Goal: Task Accomplishment & Management: Manage account settings

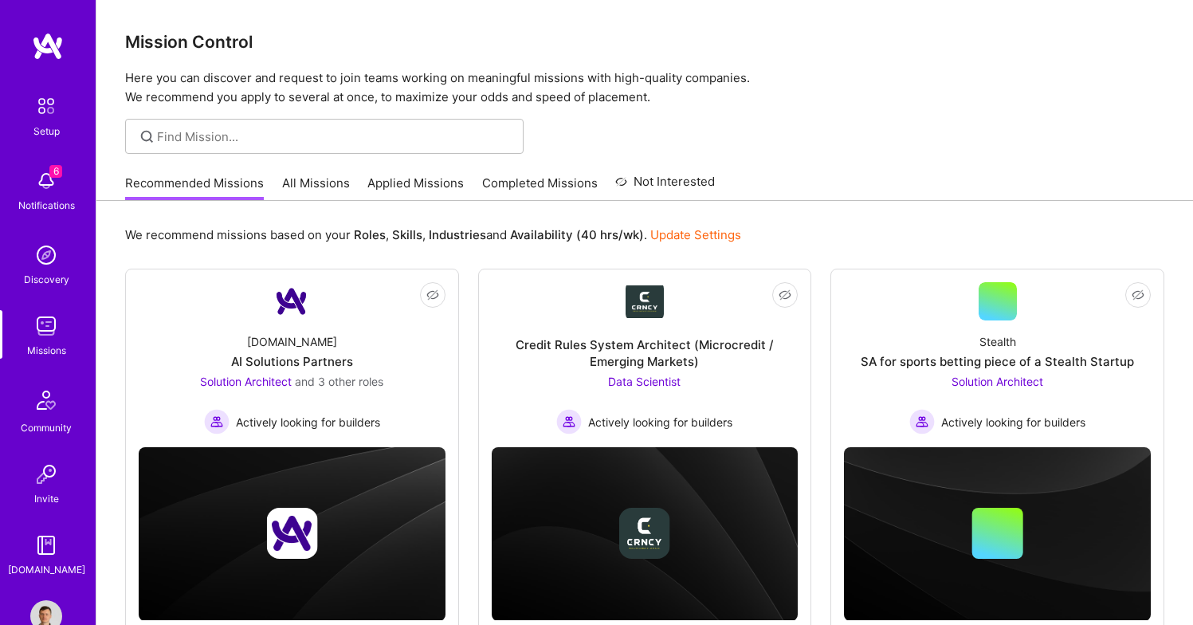
click at [378, 177] on link "Applied Missions" at bounding box center [415, 187] width 96 height 26
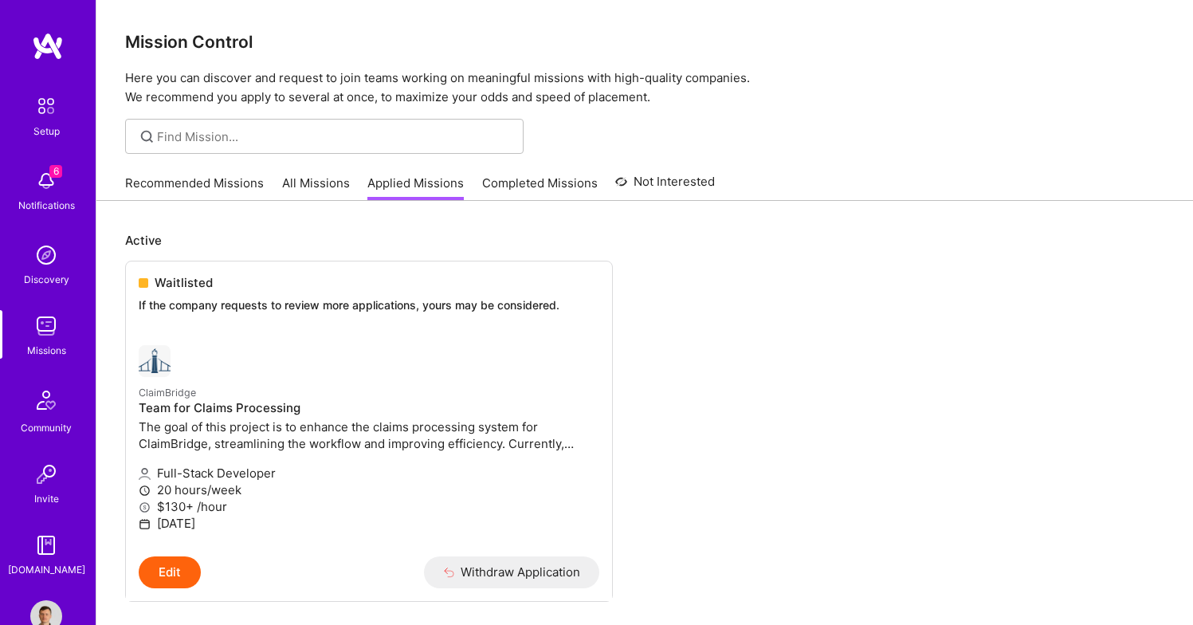
click at [551, 188] on link "Completed Missions" at bounding box center [540, 187] width 116 height 26
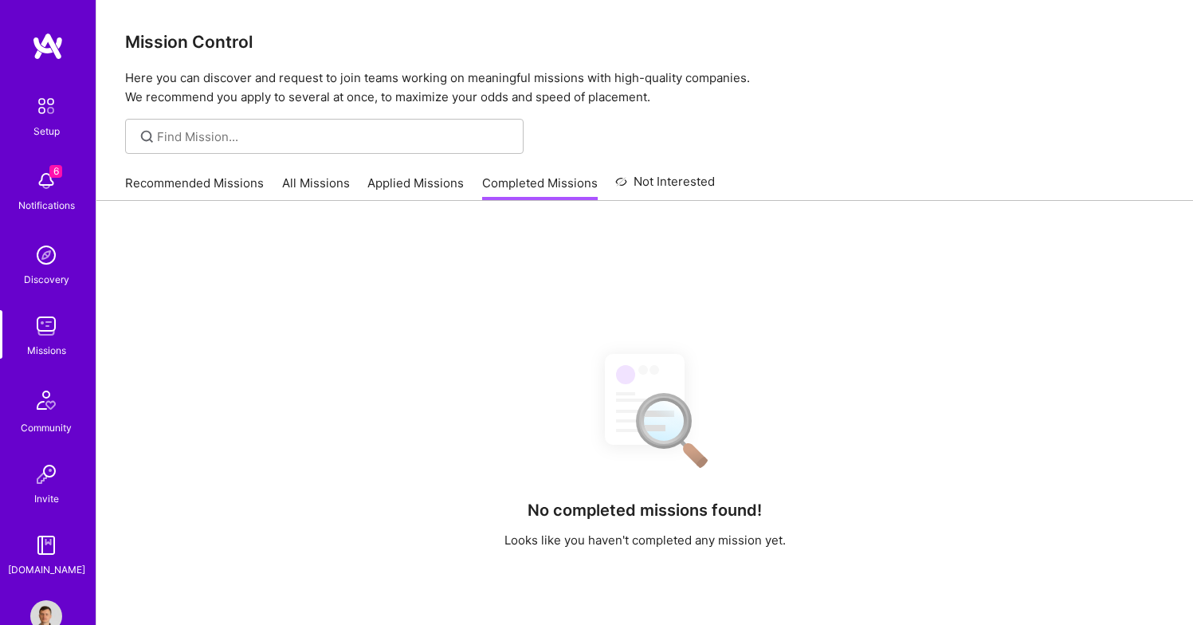
click at [296, 169] on div "Recommended Missions All Missions Applied Missions Completed Missions Not Inter…" at bounding box center [420, 183] width 590 height 34
click at [305, 182] on link "All Missions" at bounding box center [316, 187] width 68 height 26
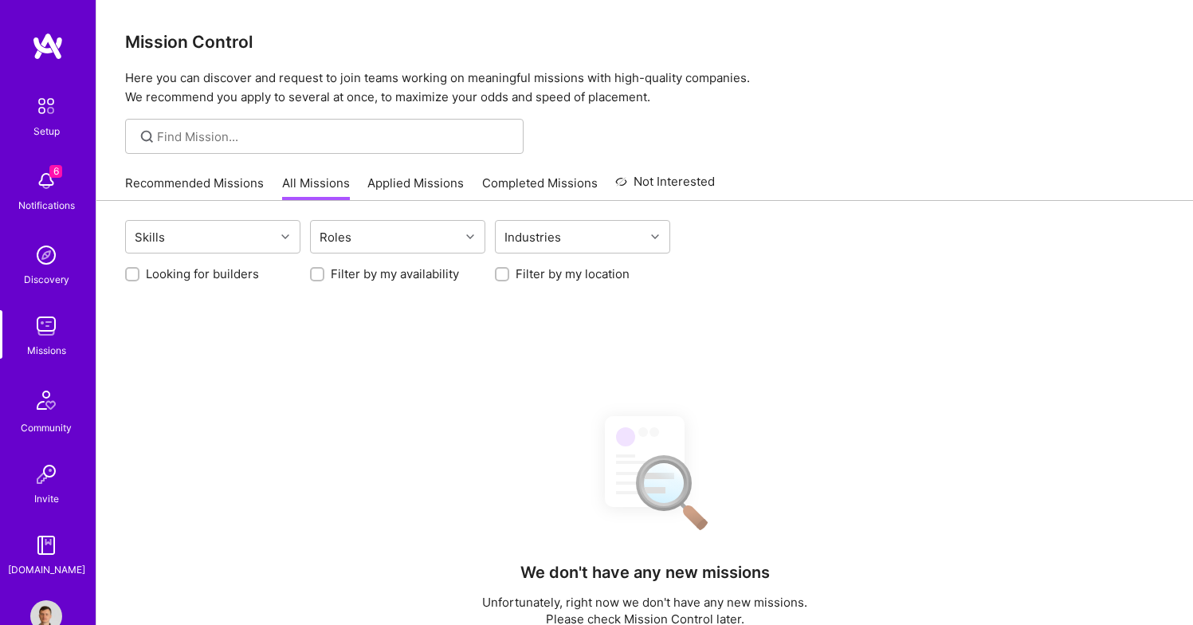
click at [248, 184] on link "Recommended Missions" at bounding box center [194, 187] width 139 height 26
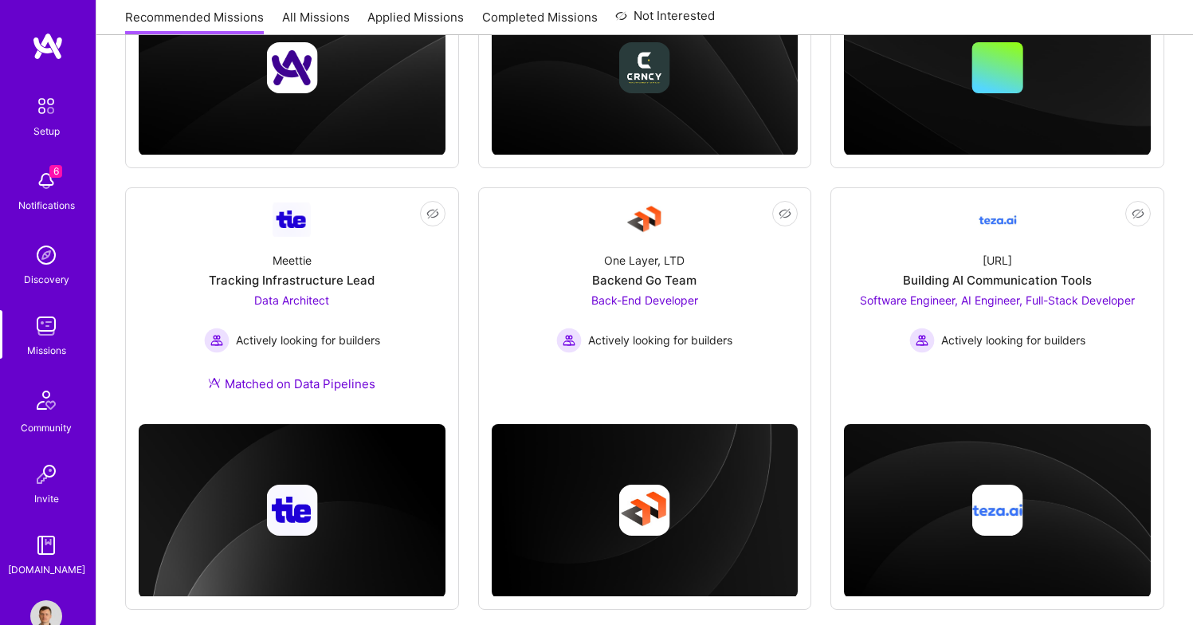
scroll to position [930, 0]
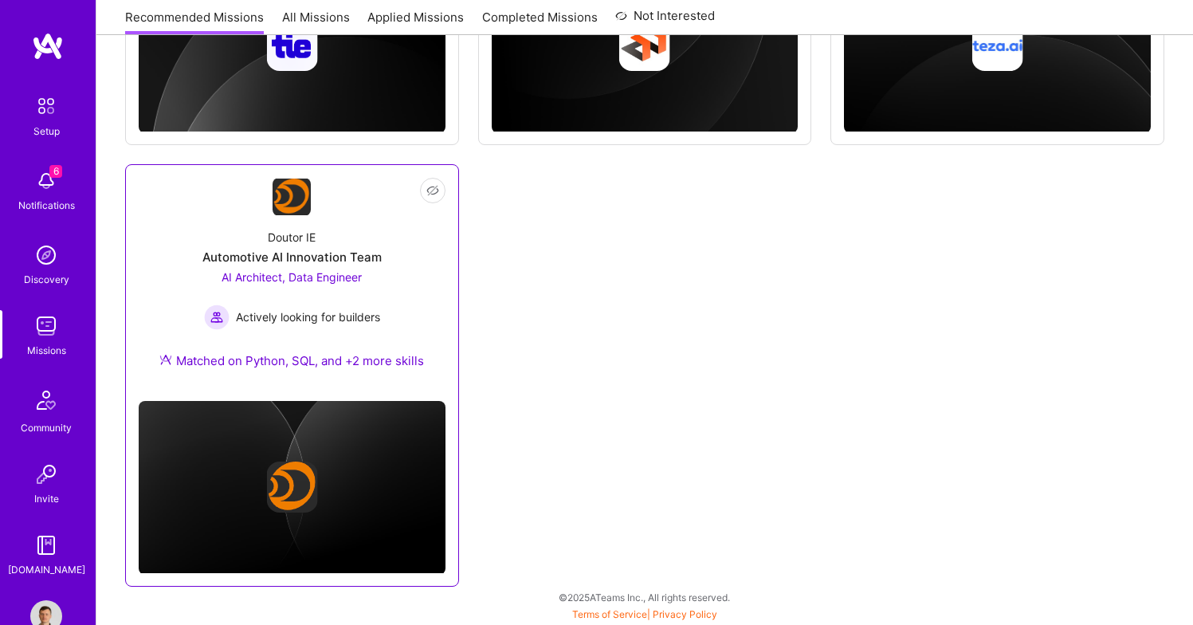
click at [329, 270] on span "AI Architect, Data Engineer" at bounding box center [291, 277] width 140 height 14
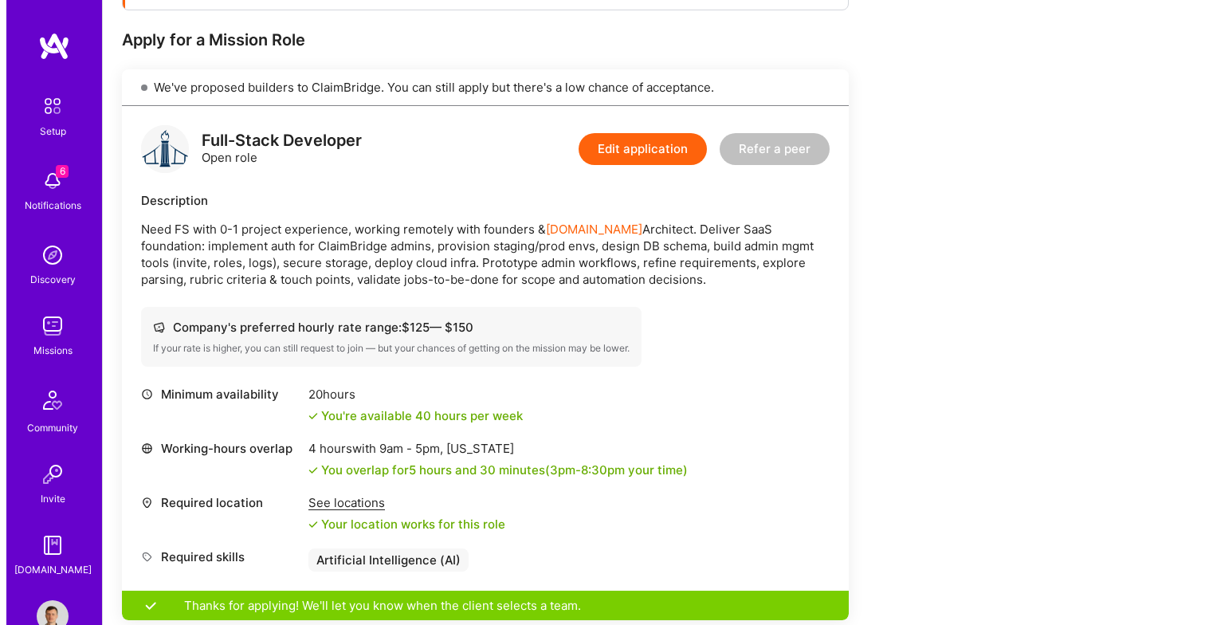
scroll to position [248, 0]
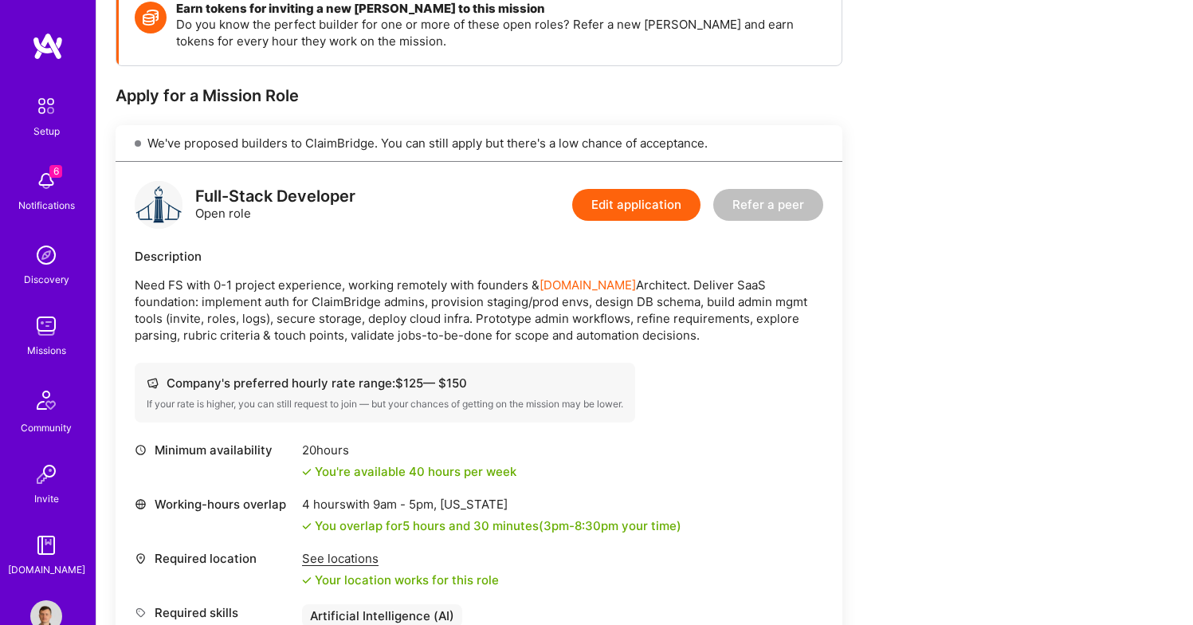
click at [50, 189] on img at bounding box center [46, 181] width 32 height 32
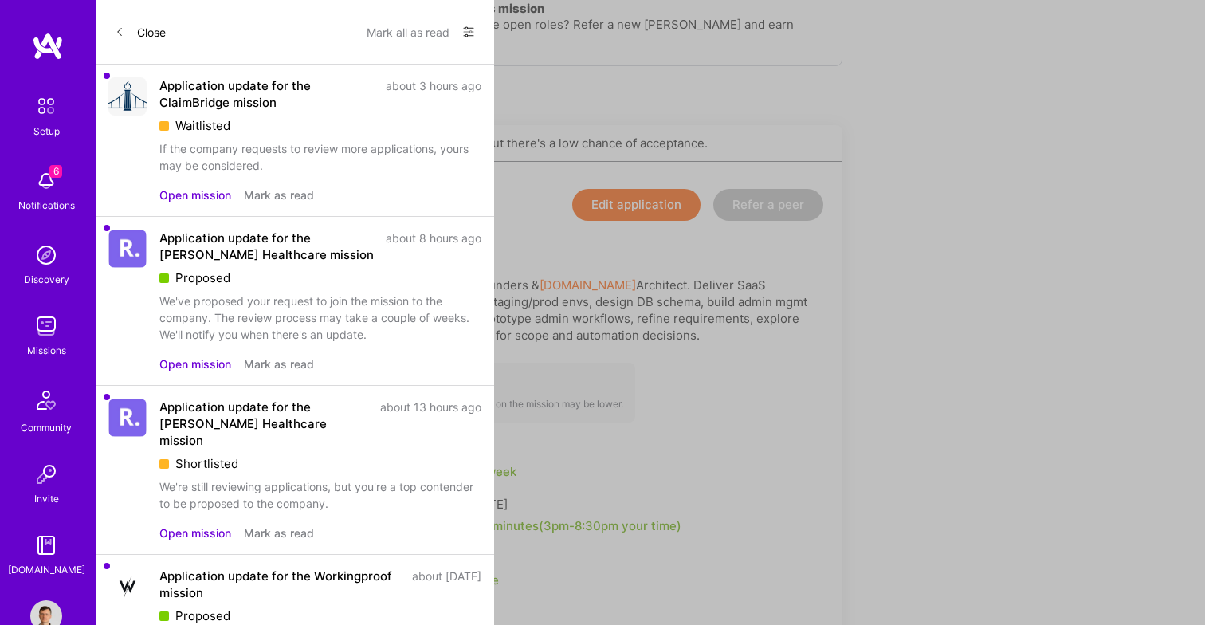
click at [236, 240] on div "Application update for the [PERSON_NAME] Healthcare mission" at bounding box center [267, 245] width 217 height 33
click at [112, 238] on img at bounding box center [127, 248] width 38 height 38
click at [191, 364] on button "Open mission" at bounding box center [195, 363] width 72 height 17
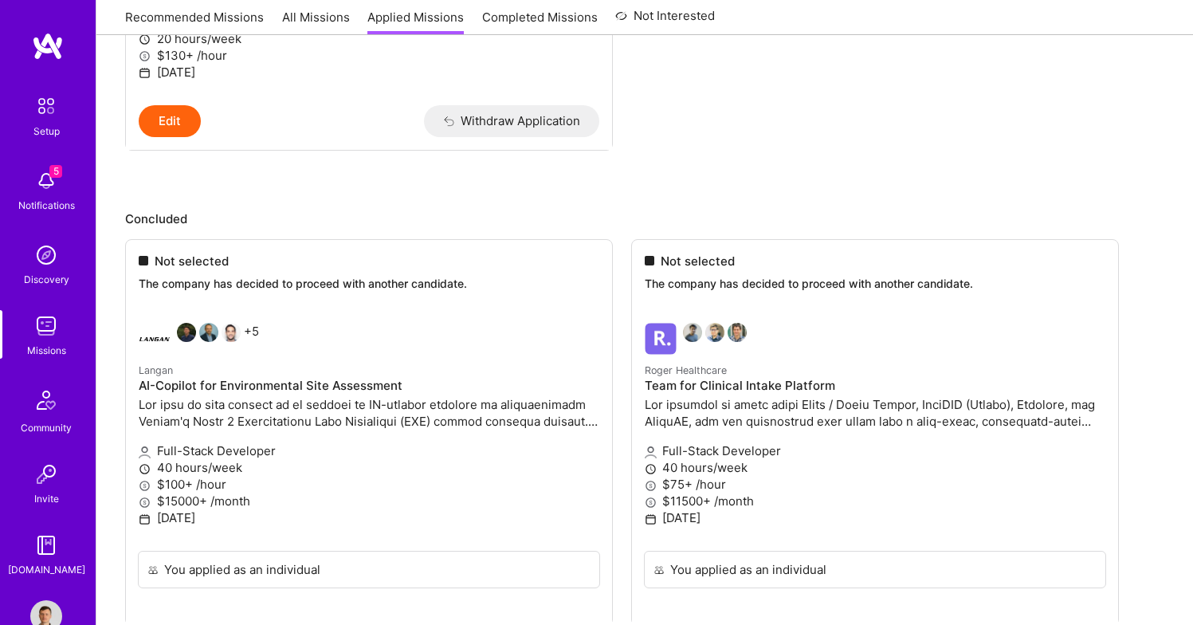
scroll to position [475, 0]
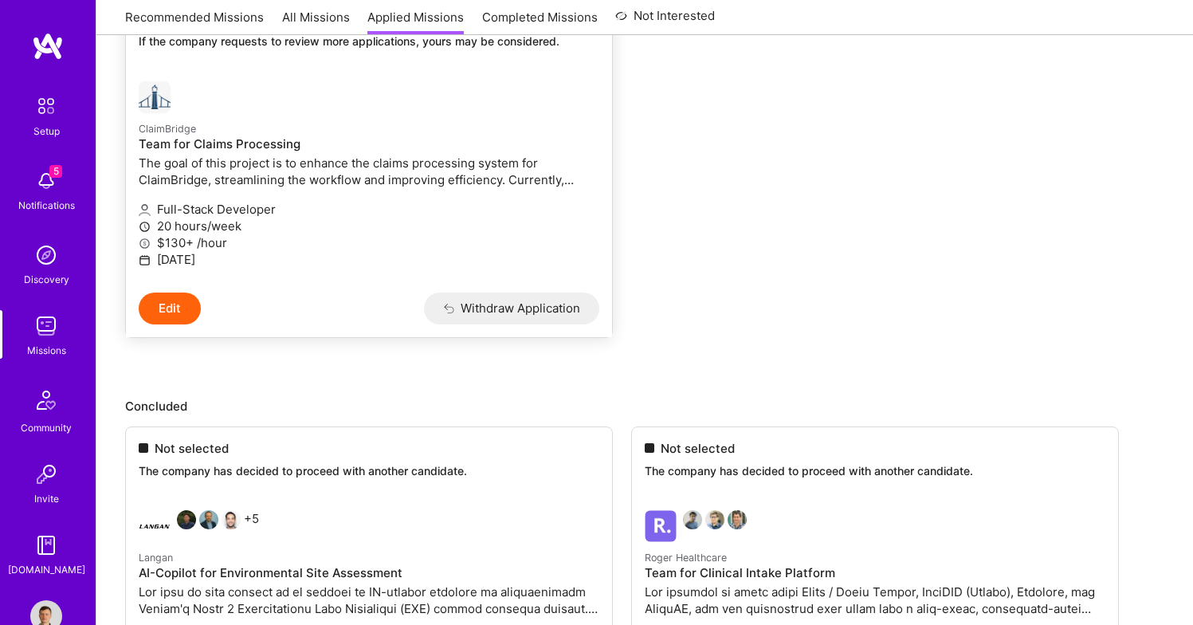
scroll to position [0, 0]
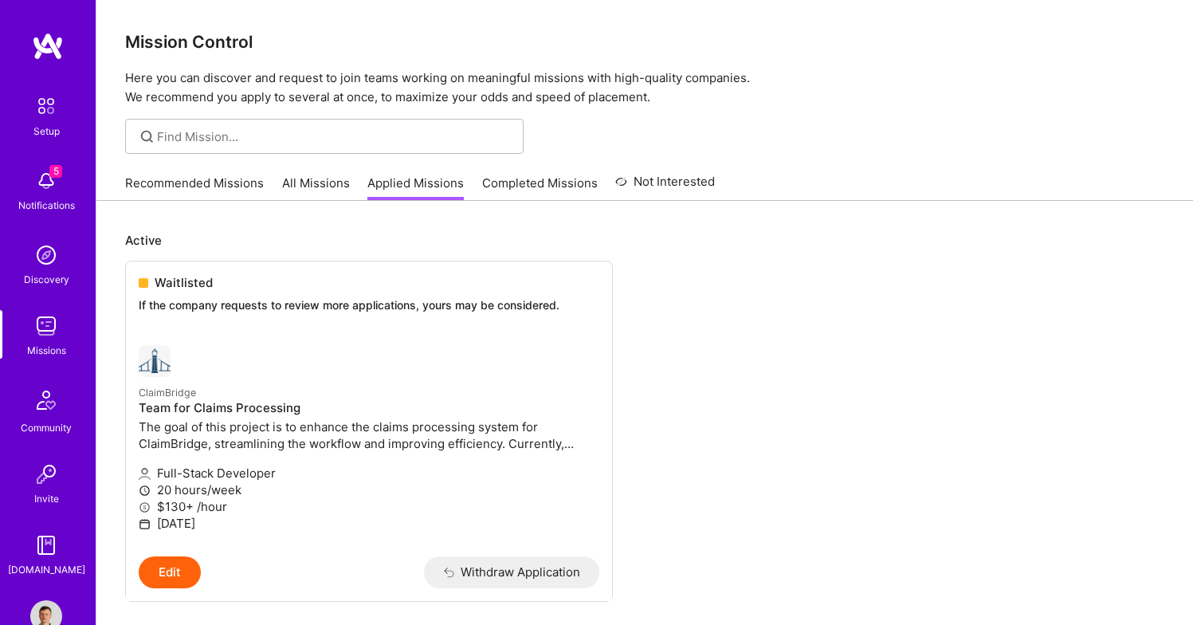
click at [49, 174] on span "5" at bounding box center [55, 171] width 13 height 13
